Goal: Information Seeking & Learning: Learn about a topic

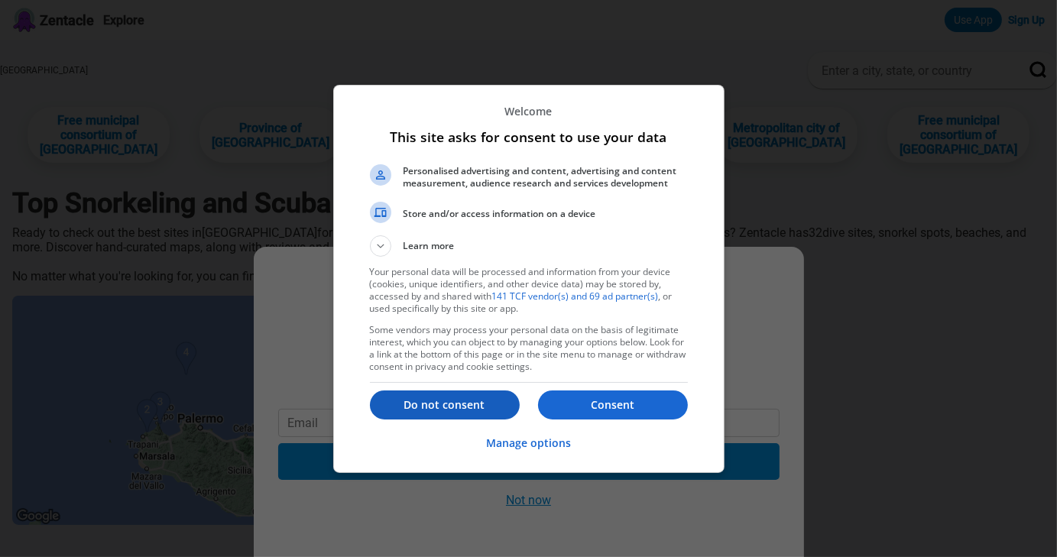
click at [480, 399] on p "Do not consent" at bounding box center [445, 404] width 150 height 15
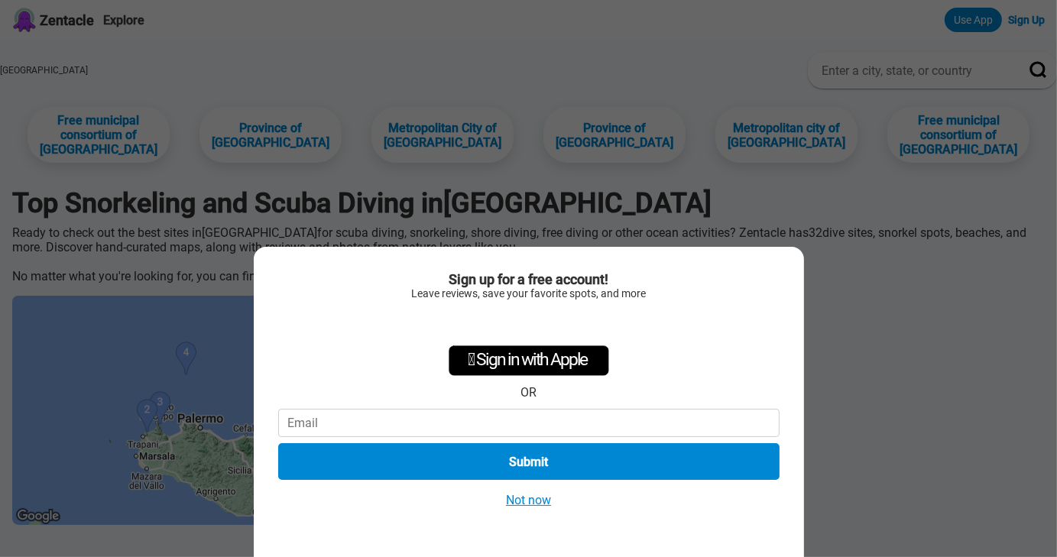
click at [524, 499] on button "Not now" at bounding box center [528, 500] width 54 height 16
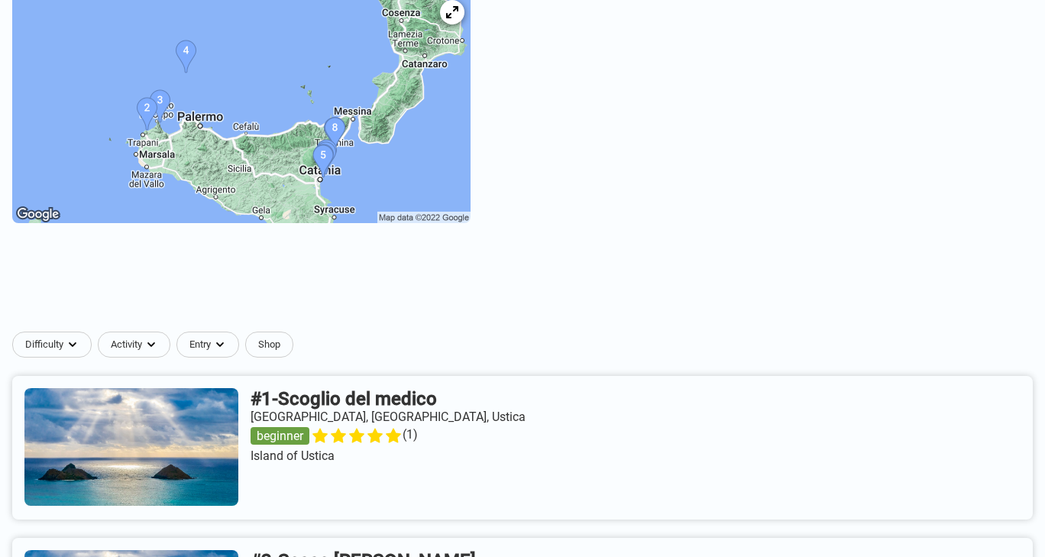
scroll to position [317, 0]
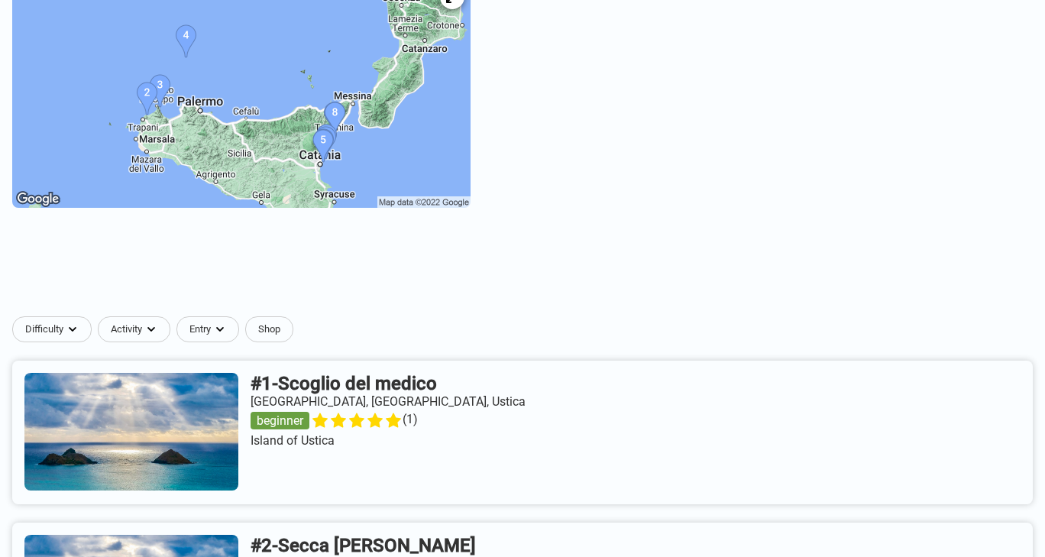
click at [456, 180] on img at bounding box center [241, 93] width 458 height 229
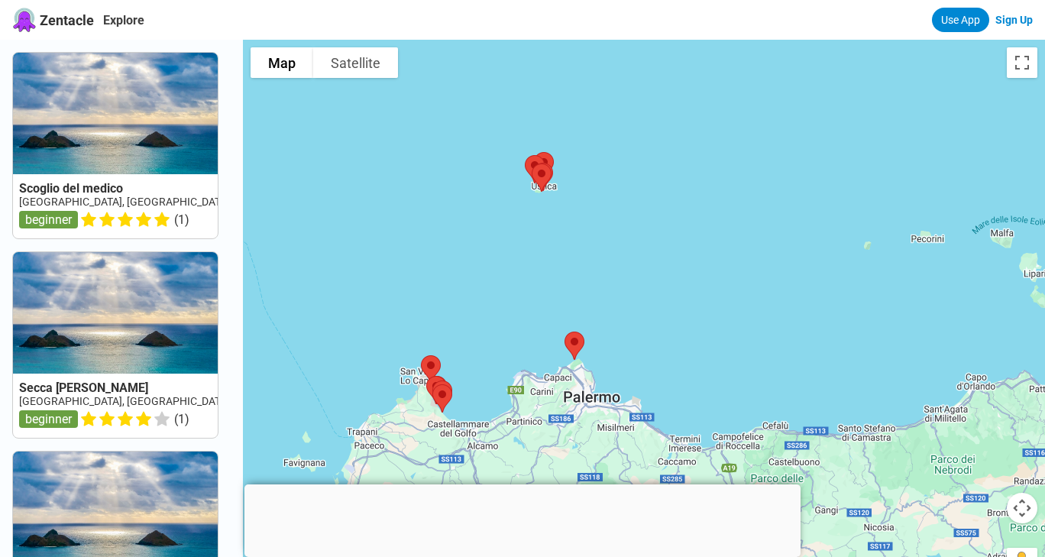
drag, startPoint x: 842, startPoint y: 258, endPoint x: 731, endPoint y: 120, distance: 176.6
click at [731, 120] on div at bounding box center [644, 318] width 802 height 557
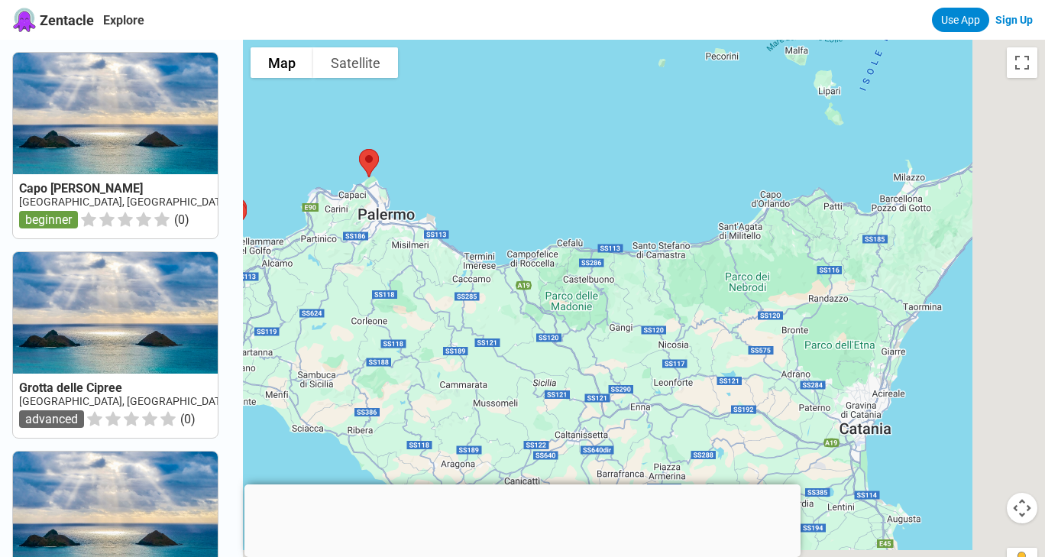
drag, startPoint x: 695, startPoint y: 279, endPoint x: 489, endPoint y: 94, distance: 276.5
click at [489, 94] on div at bounding box center [644, 318] width 802 height 557
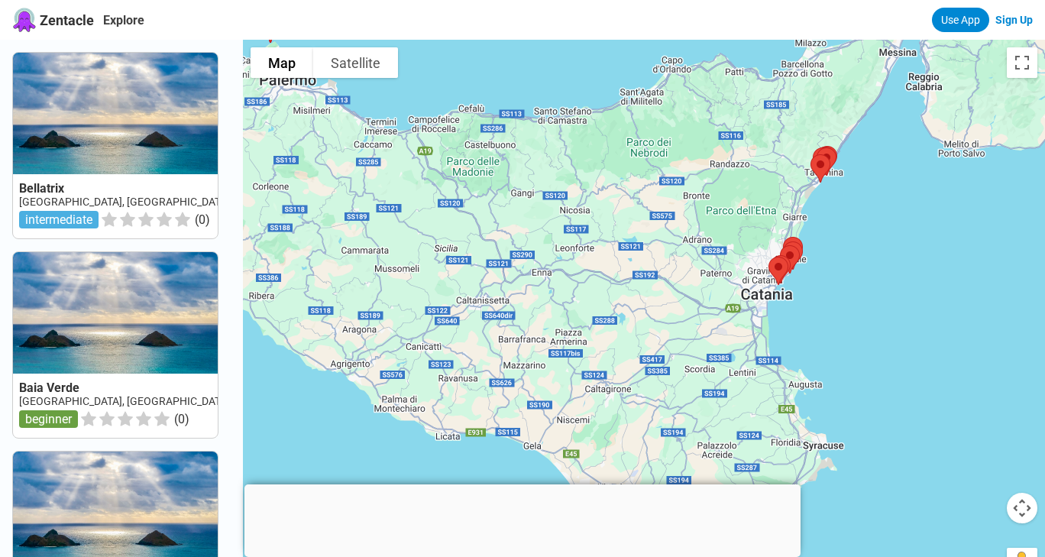
drag, startPoint x: 960, startPoint y: 407, endPoint x: 860, endPoint y: 271, distance: 168.4
click at [860, 271] on div at bounding box center [644, 318] width 802 height 557
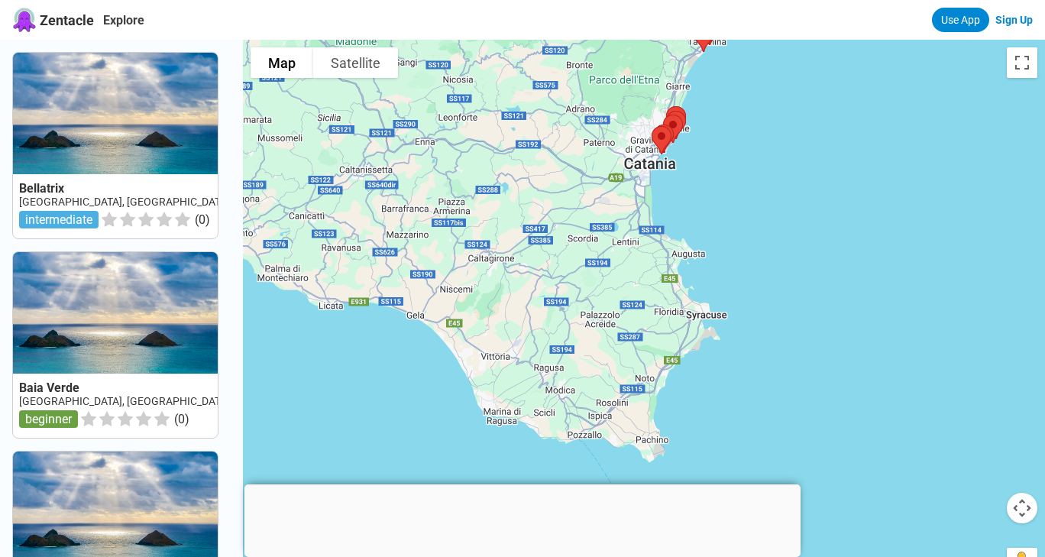
drag, startPoint x: 876, startPoint y: 297, endPoint x: 755, endPoint y: 160, distance: 182.9
click at [755, 160] on div at bounding box center [644, 318] width 802 height 557
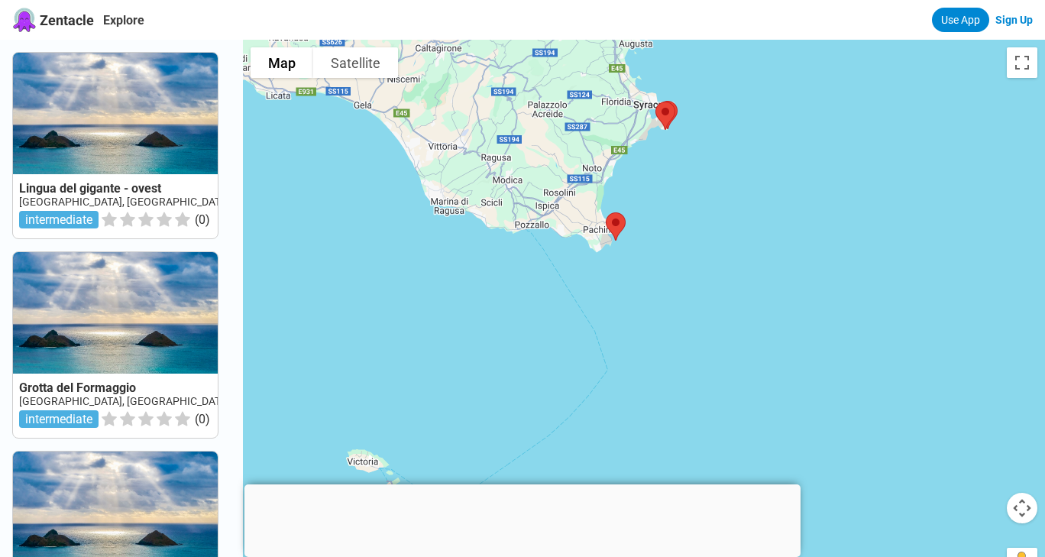
drag, startPoint x: 908, startPoint y: 312, endPoint x: 855, endPoint y: 88, distance: 230.0
click at [855, 88] on div at bounding box center [644, 318] width 802 height 557
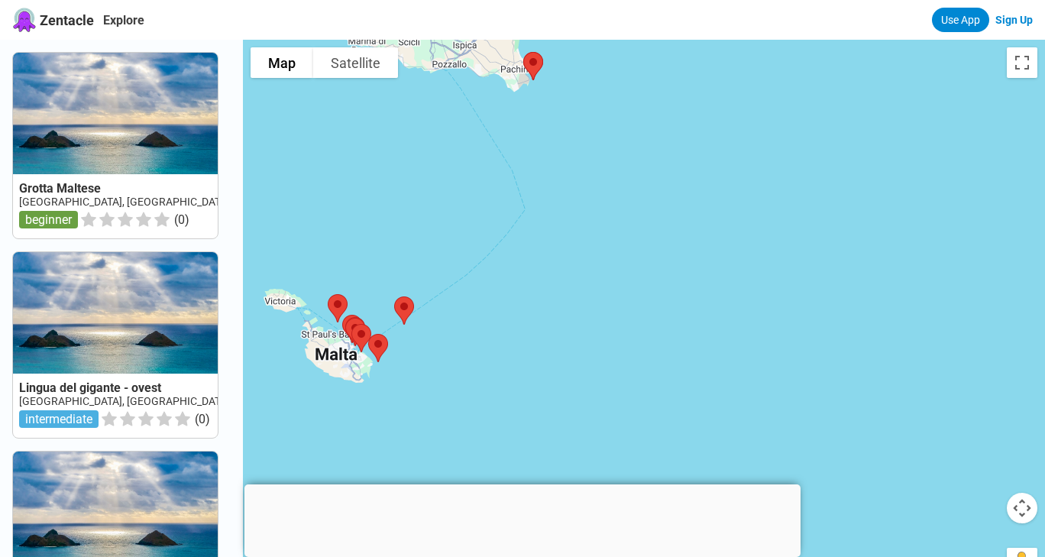
drag, startPoint x: 546, startPoint y: 404, endPoint x: 463, endPoint y: 242, distance: 181.8
click at [463, 242] on div at bounding box center [644, 318] width 802 height 557
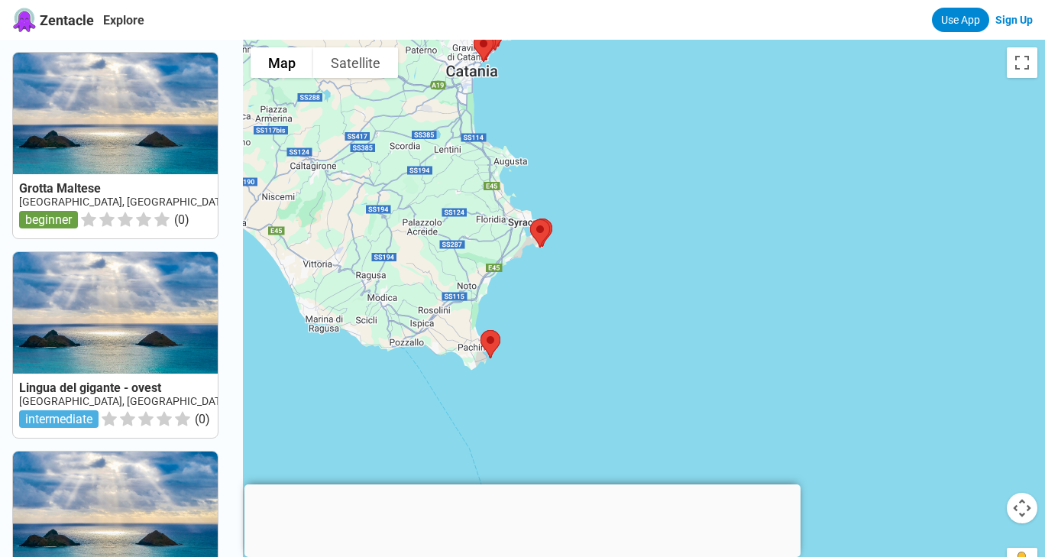
drag, startPoint x: 648, startPoint y: 157, endPoint x: 601, endPoint y: 351, distance: 199.8
click at [601, 351] on div at bounding box center [644, 318] width 802 height 557
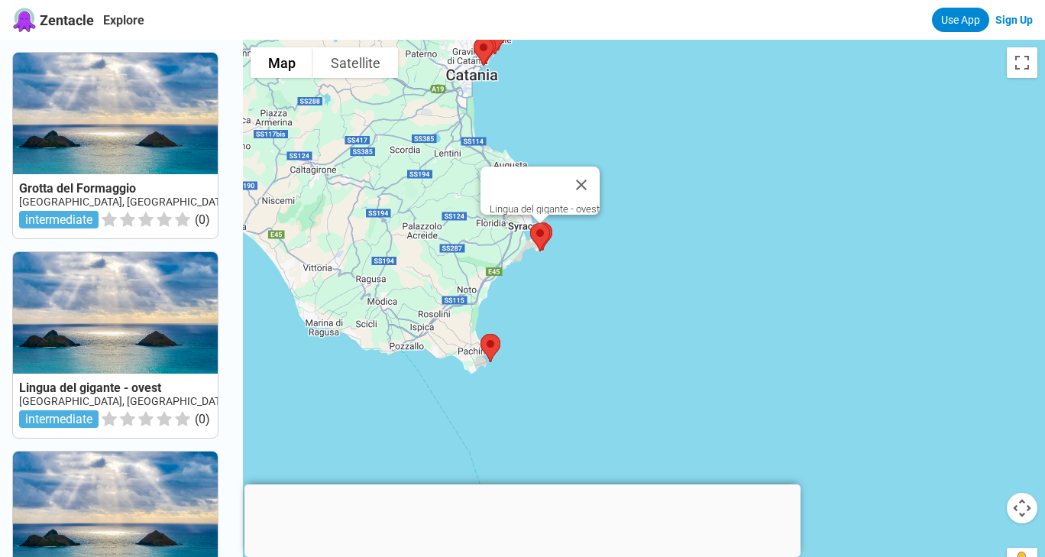
click at [549, 237] on img at bounding box center [540, 237] width 32 height 40
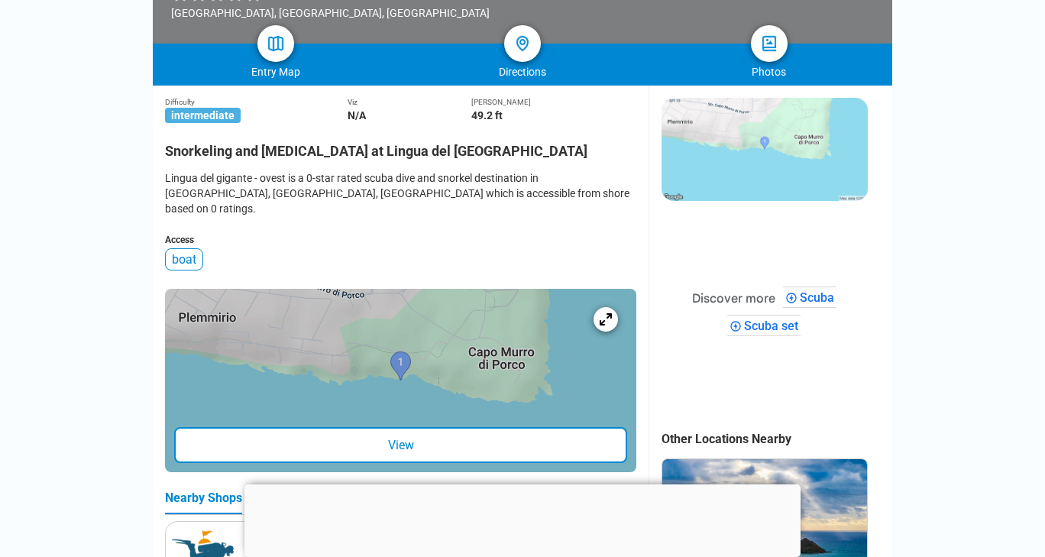
scroll to position [323, 0]
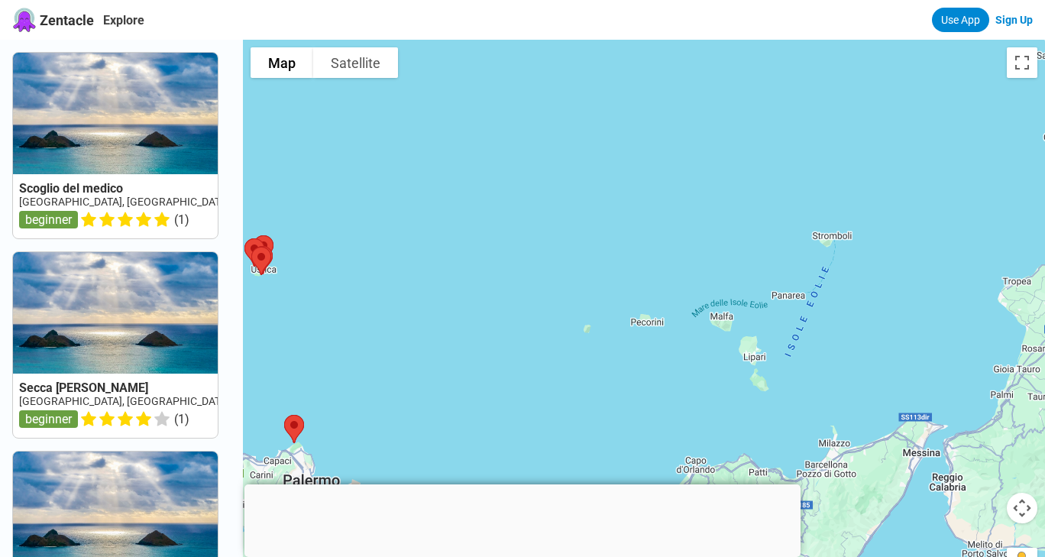
drag, startPoint x: 863, startPoint y: 252, endPoint x: 468, endPoint y: 196, distance: 399.7
click at [468, 196] on div at bounding box center [644, 318] width 802 height 557
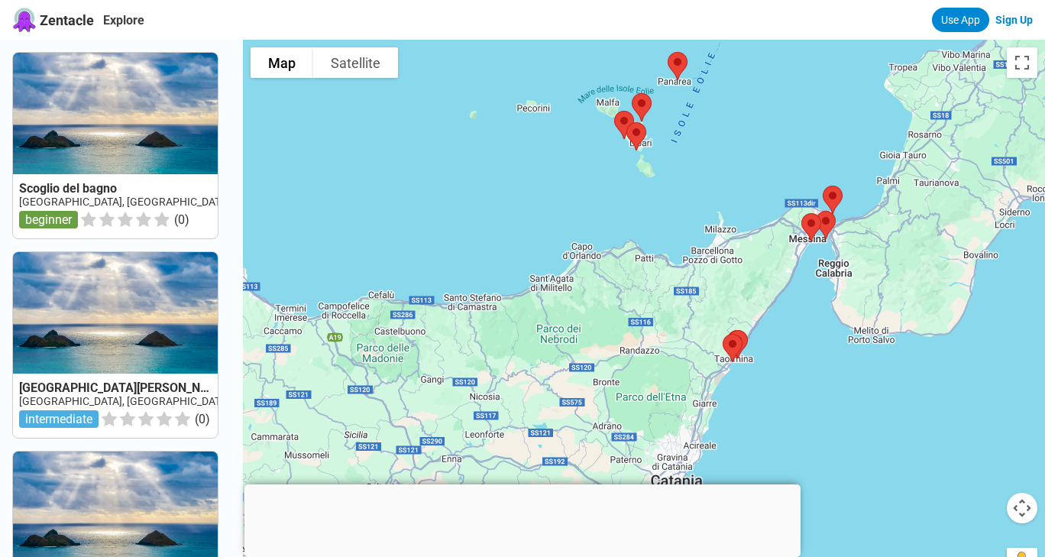
drag, startPoint x: 518, startPoint y: 313, endPoint x: 403, endPoint y: 92, distance: 248.1
click at [403, 92] on div at bounding box center [644, 318] width 802 height 557
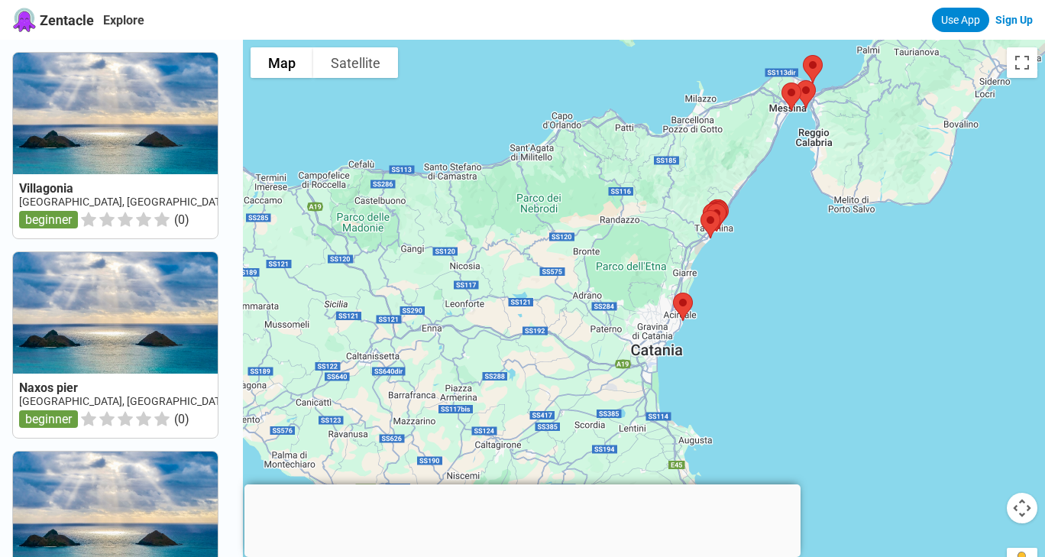
drag, startPoint x: 808, startPoint y: 421, endPoint x: 788, endPoint y: 289, distance: 133.7
click at [788, 289] on div at bounding box center [644, 318] width 802 height 557
click at [718, 332] on div at bounding box center [644, 318] width 802 height 557
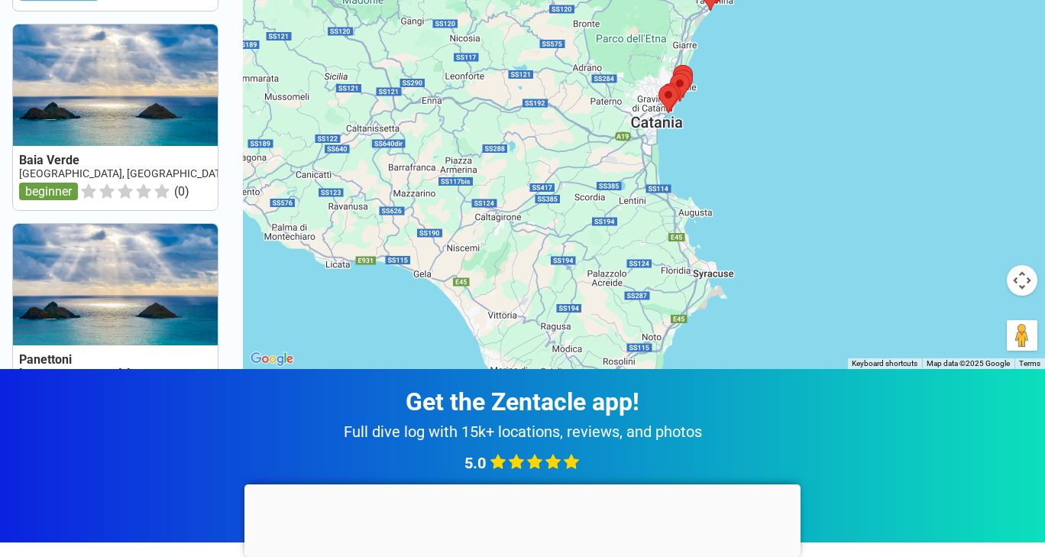
scroll to position [238, 0]
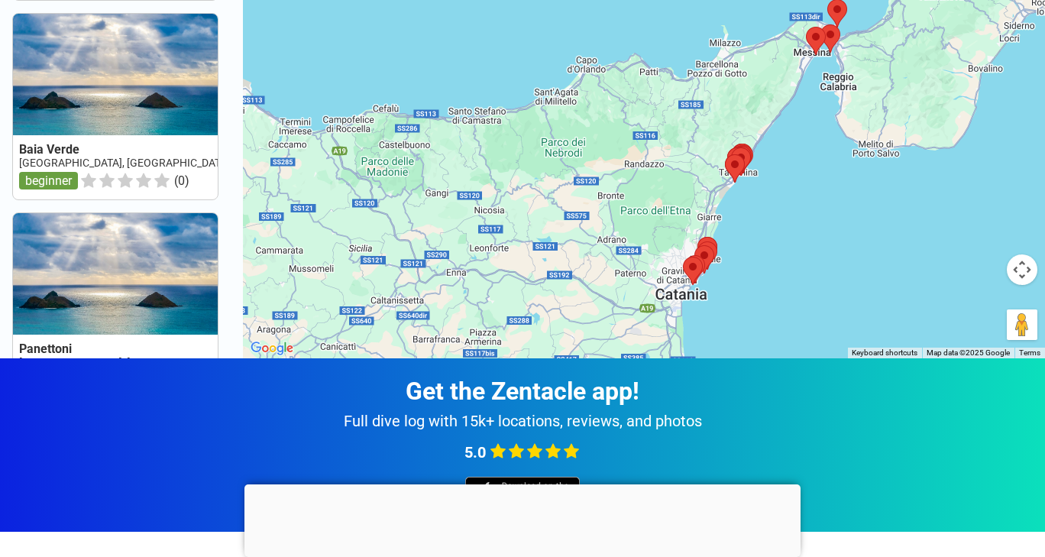
drag, startPoint x: 756, startPoint y: 147, endPoint x: 781, endPoint y: 334, distance: 188.1
click at [781, 334] on div at bounding box center [644, 79] width 802 height 557
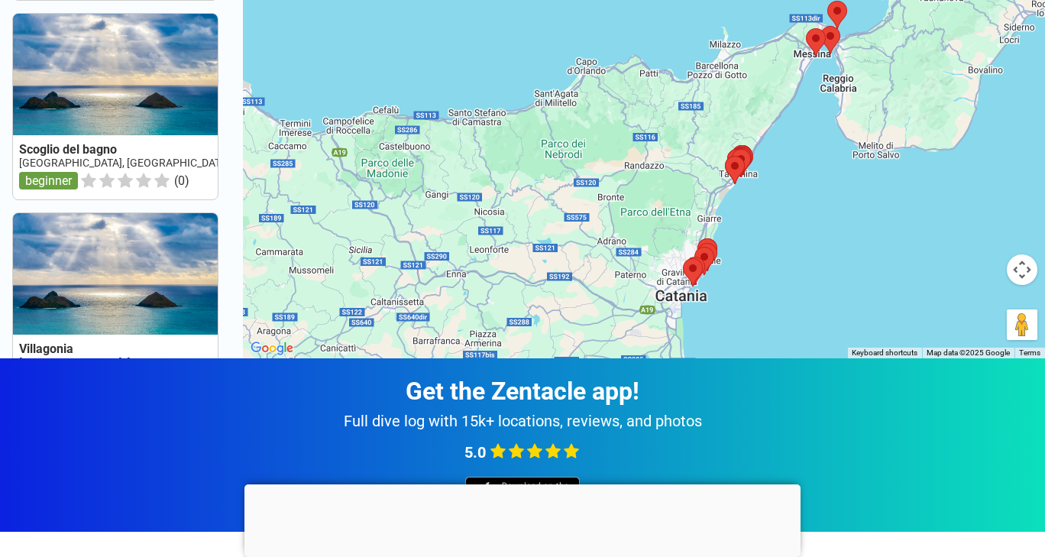
click at [1024, 266] on button "Map camera controls" at bounding box center [1022, 269] width 31 height 31
click at [987, 230] on button "Zoom in" at bounding box center [984, 231] width 31 height 31
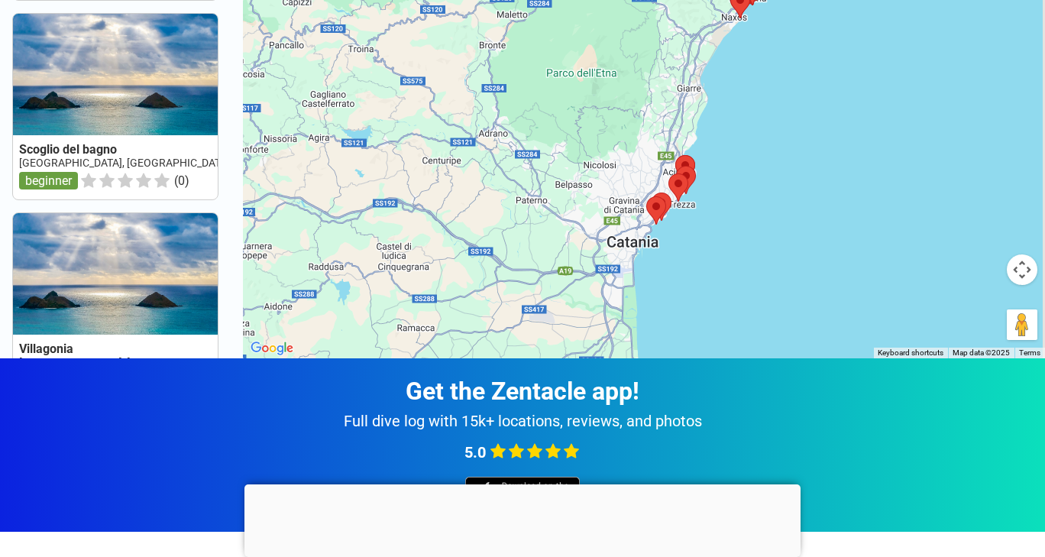
drag, startPoint x: 850, startPoint y: 317, endPoint x: 766, endPoint y: 45, distance: 284.9
click at [766, 45] on div at bounding box center [644, 79] width 802 height 557
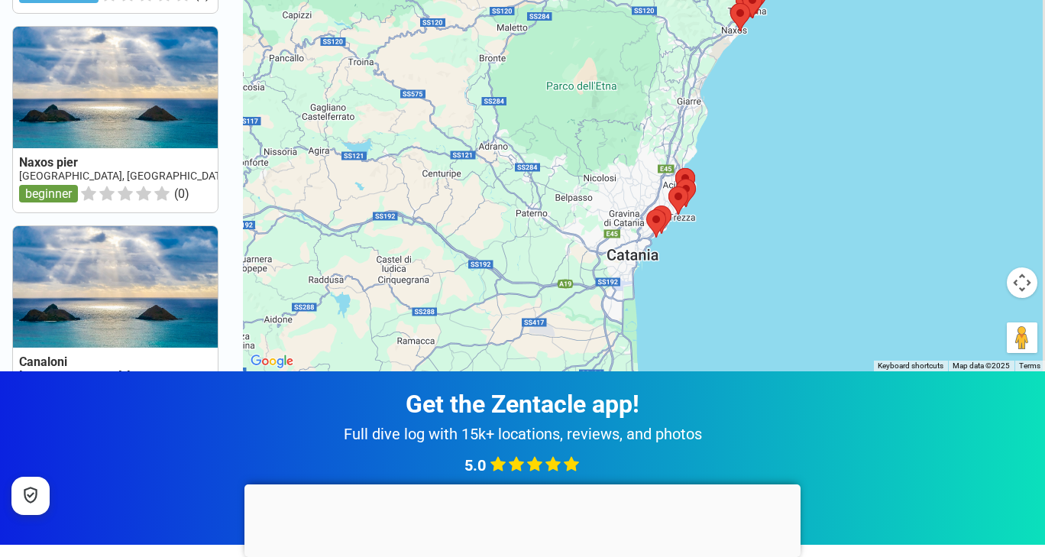
scroll to position [194, 0]
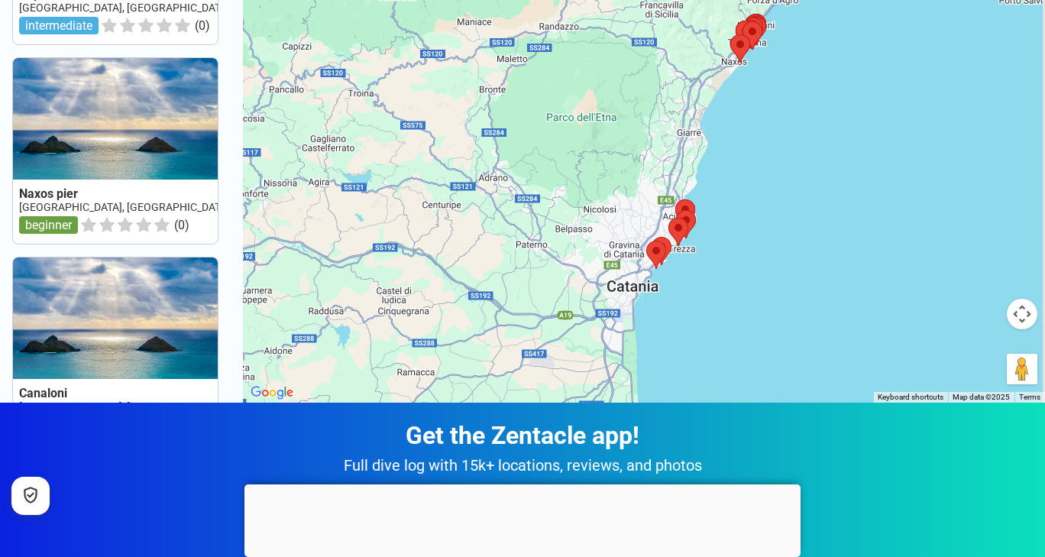
click at [1025, 314] on button "Map camera controls" at bounding box center [1022, 314] width 31 height 31
click at [988, 276] on button "Zoom in" at bounding box center [984, 276] width 31 height 31
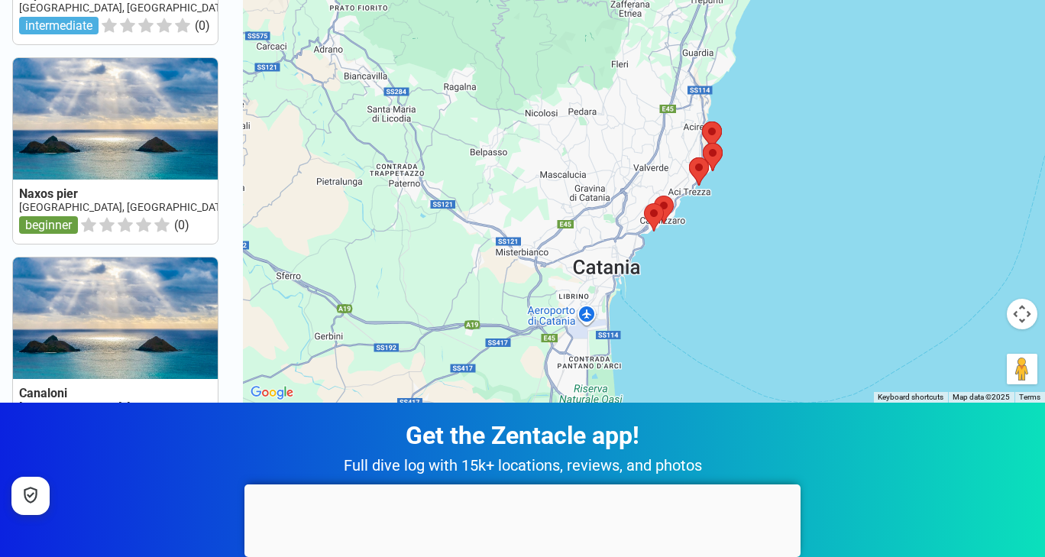
drag, startPoint x: 842, startPoint y: 273, endPoint x: 828, endPoint y: 89, distance: 184.7
click at [828, 89] on div at bounding box center [644, 124] width 802 height 557
click at [1025, 317] on button "Map camera controls" at bounding box center [1022, 314] width 31 height 31
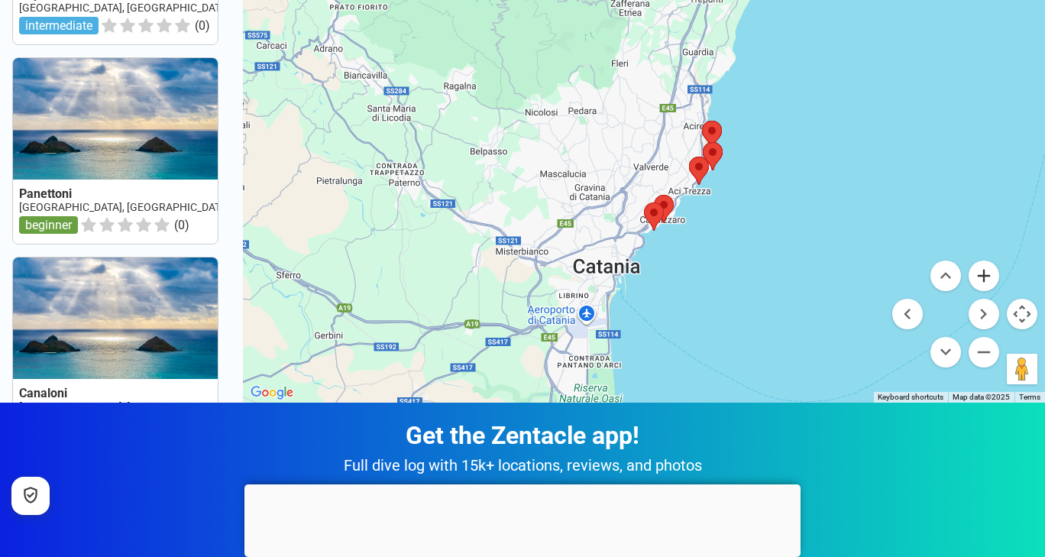
click at [986, 275] on button "Zoom in" at bounding box center [984, 276] width 31 height 31
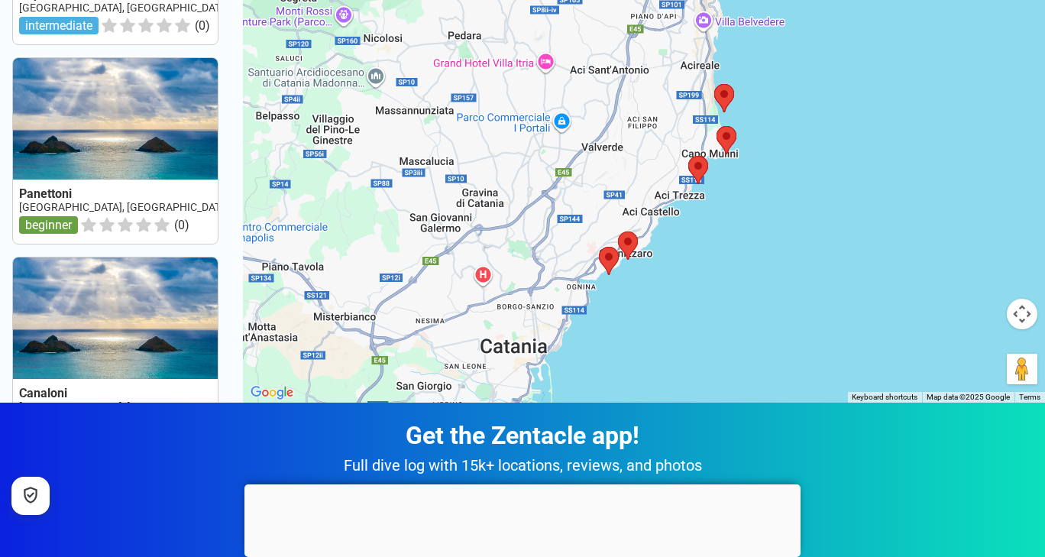
drag, startPoint x: 786, startPoint y: 290, endPoint x: 721, endPoint y: 220, distance: 95.2
click at [721, 220] on div at bounding box center [644, 124] width 802 height 557
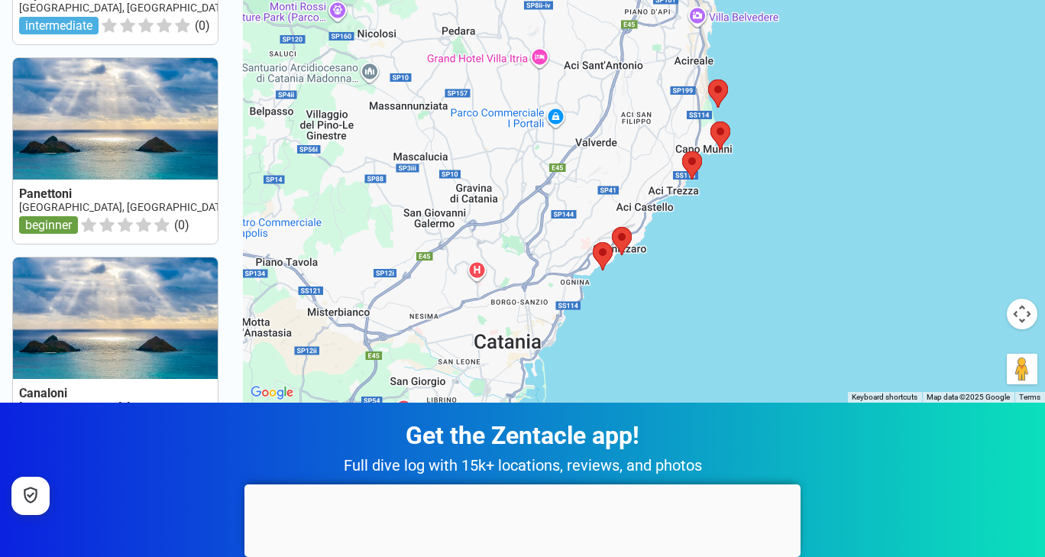
scroll to position [0, 0]
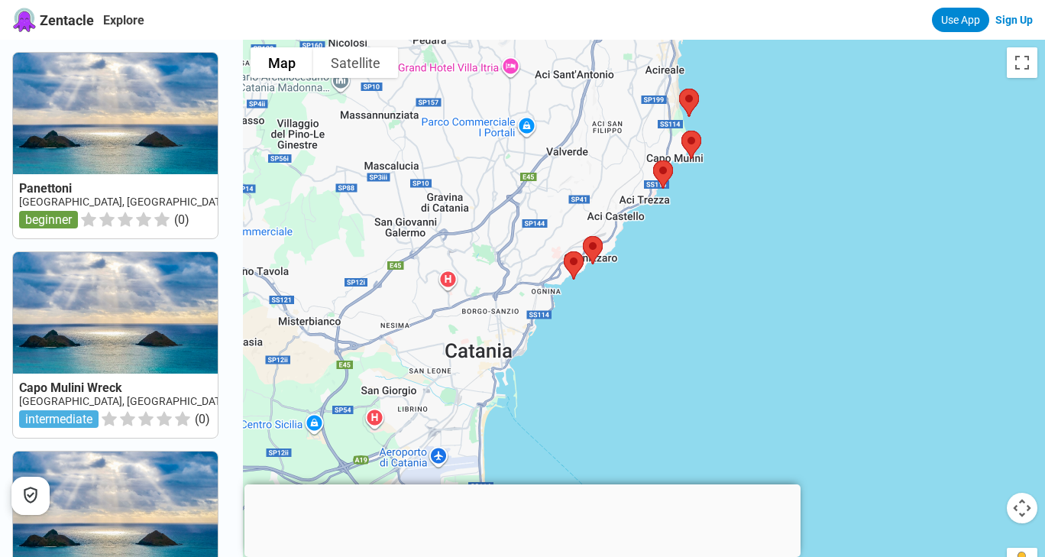
drag, startPoint x: 888, startPoint y: 361, endPoint x: 859, endPoint y: 173, distance: 189.4
click at [859, 173] on div at bounding box center [644, 318] width 802 height 557
click at [1025, 519] on button "Map camera controls" at bounding box center [1022, 508] width 31 height 31
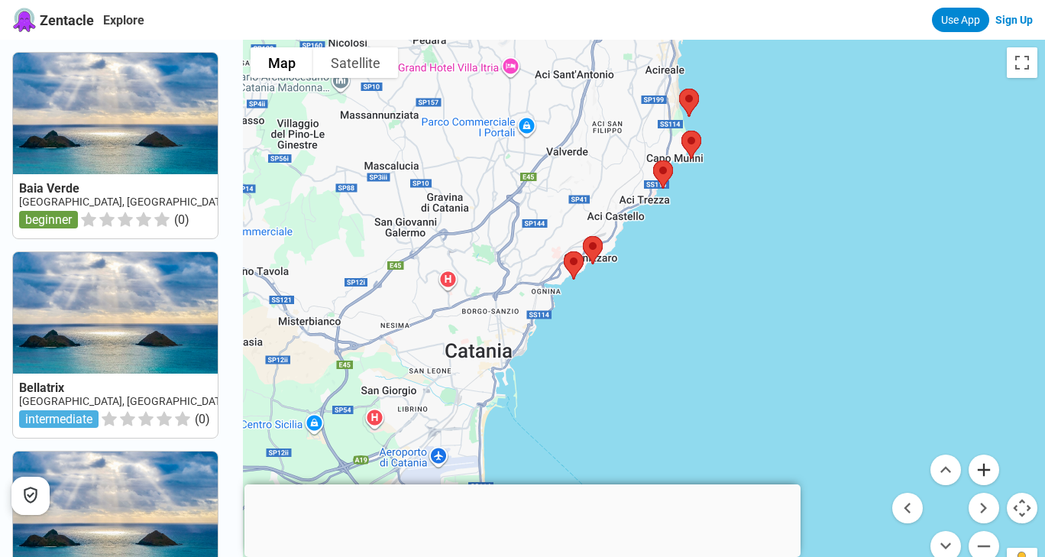
click at [987, 473] on button "Zoom in" at bounding box center [984, 470] width 31 height 31
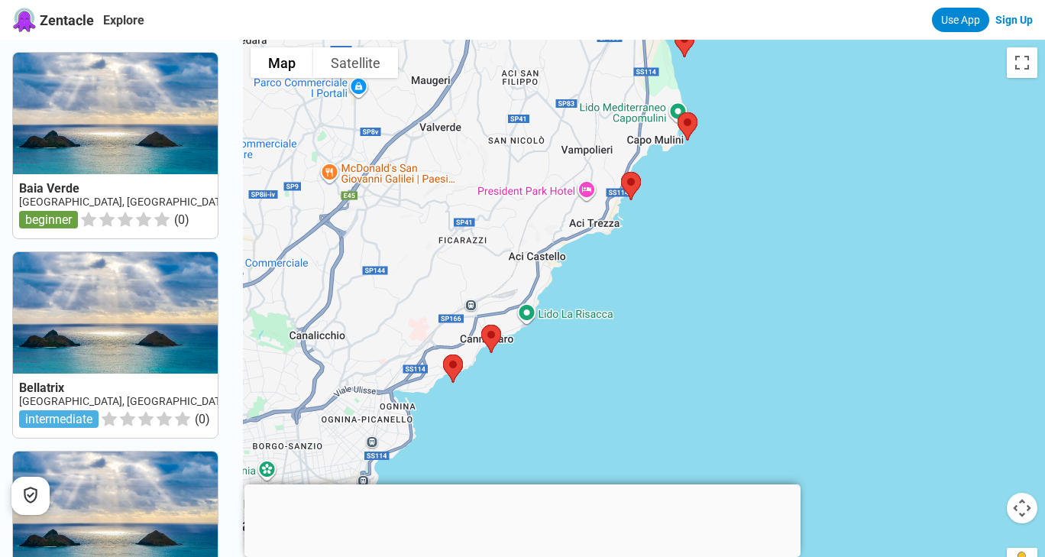
drag, startPoint x: 735, startPoint y: 239, endPoint x: 685, endPoint y: 383, distance: 152.2
click at [685, 383] on div at bounding box center [644, 318] width 802 height 557
click at [458, 358] on img at bounding box center [453, 368] width 32 height 40
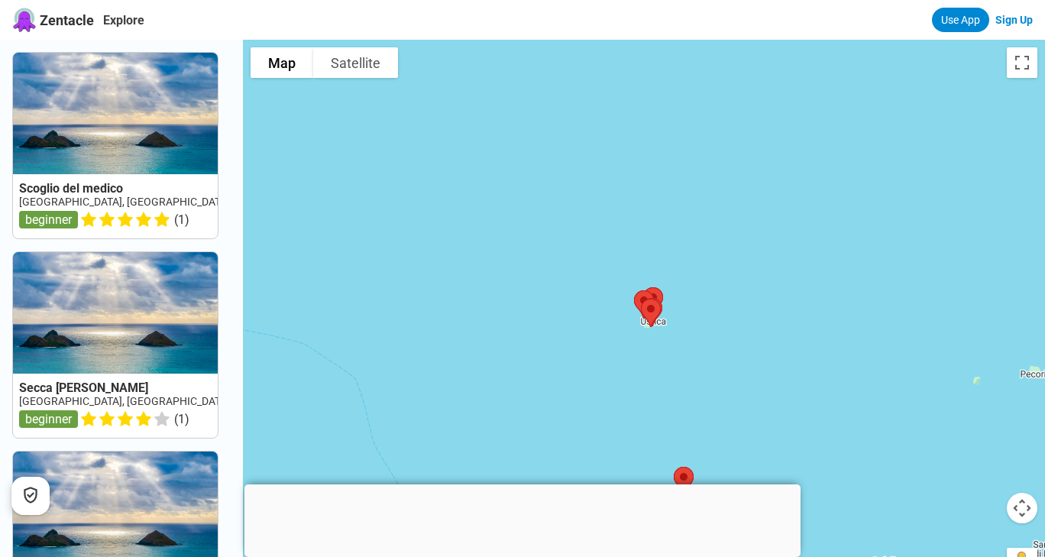
click at [125, 136] on link at bounding box center [115, 146] width 205 height 186
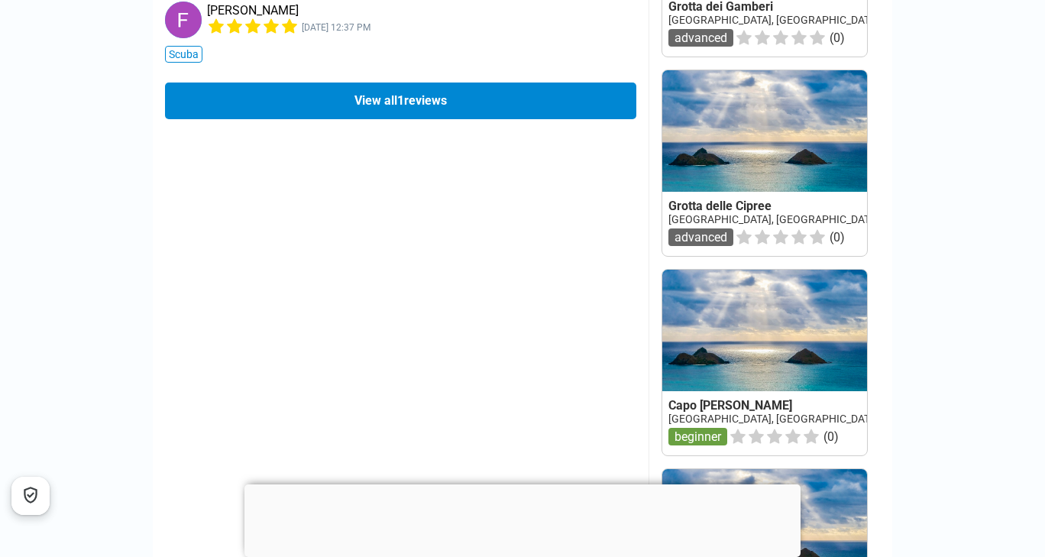
scroll to position [1188, 0]
